Goal: Find specific page/section: Find specific page/section

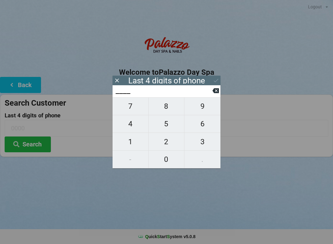
click at [130, 145] on span "1" at bounding box center [131, 141] width 36 height 13
type input "1___"
click at [203, 125] on span "6" at bounding box center [202, 123] width 36 height 13
type input "16__"
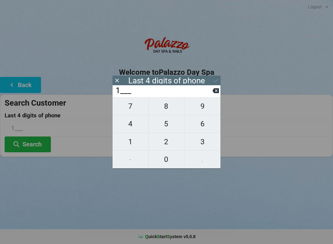
type input "16__"
click at [133, 144] on span "1" at bounding box center [131, 141] width 36 height 13
type input "161_"
click at [205, 108] on span "9" at bounding box center [202, 106] width 36 height 13
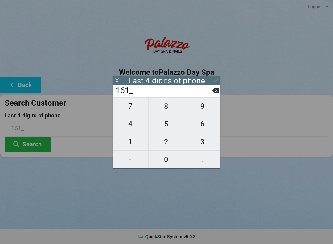
type input "1619"
click at [218, 78] on icon at bounding box center [216, 80] width 6 height 6
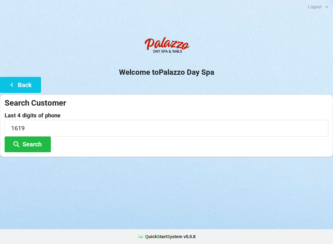
click at [47, 145] on button "Search" at bounding box center [28, 144] width 46 height 16
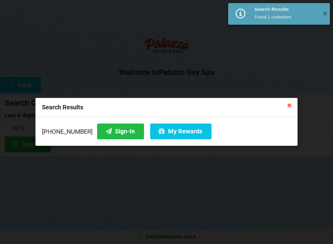
click at [117, 129] on button "Sign-In" at bounding box center [120, 131] width 47 height 16
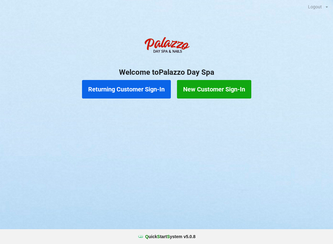
click at [125, 86] on button "Returning Customer Sign-In" at bounding box center [126, 89] width 89 height 19
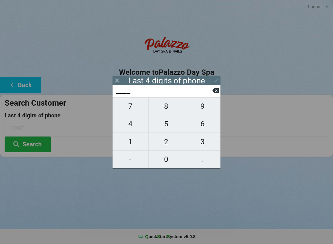
click at [133, 112] on span "7" at bounding box center [131, 106] width 36 height 13
type input "7___"
click at [128, 128] on span "4" at bounding box center [131, 123] width 36 height 13
type input "74__"
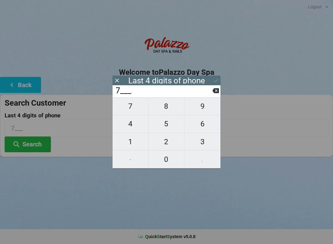
type input "74__"
click at [166, 128] on span "5" at bounding box center [167, 123] width 36 height 13
type input "745_"
click at [130, 130] on span "4" at bounding box center [131, 123] width 36 height 13
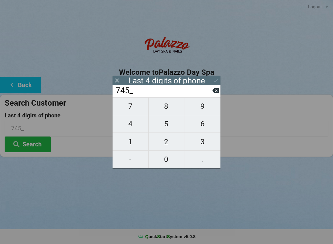
type input "7454"
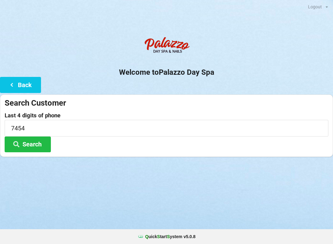
click at [269, 142] on div "Last 4 digits of phone 7454 Search" at bounding box center [167, 132] width 324 height 40
